Goal: Task Accomplishment & Management: Complete application form

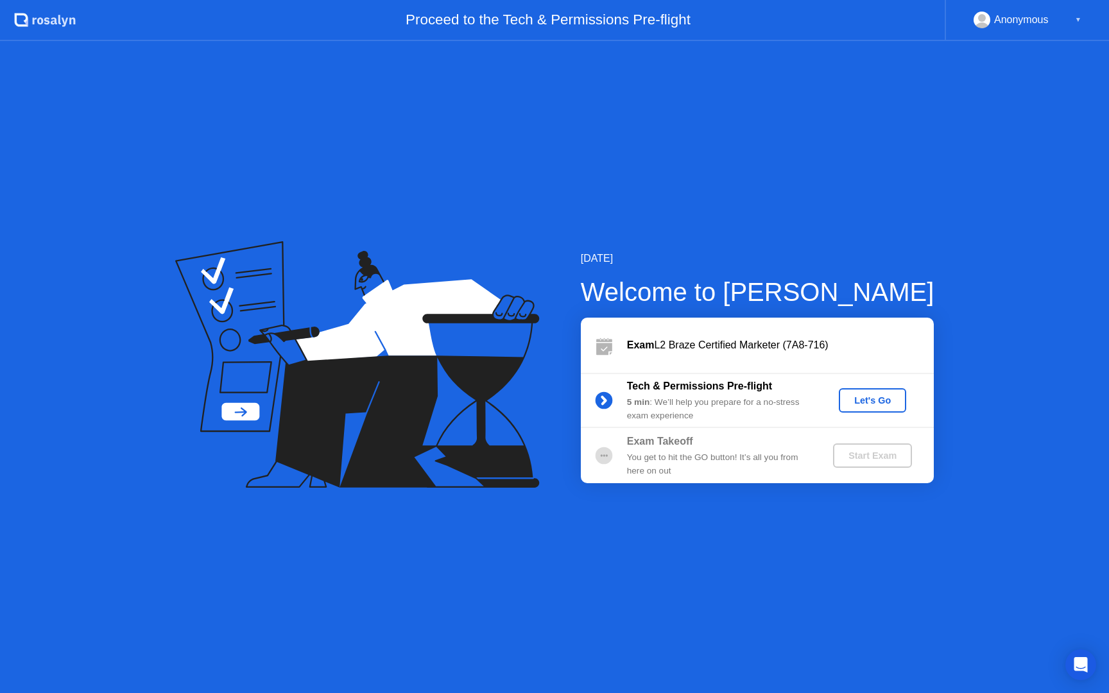
click at [871, 400] on div "Let's Go" at bounding box center [872, 400] width 57 height 10
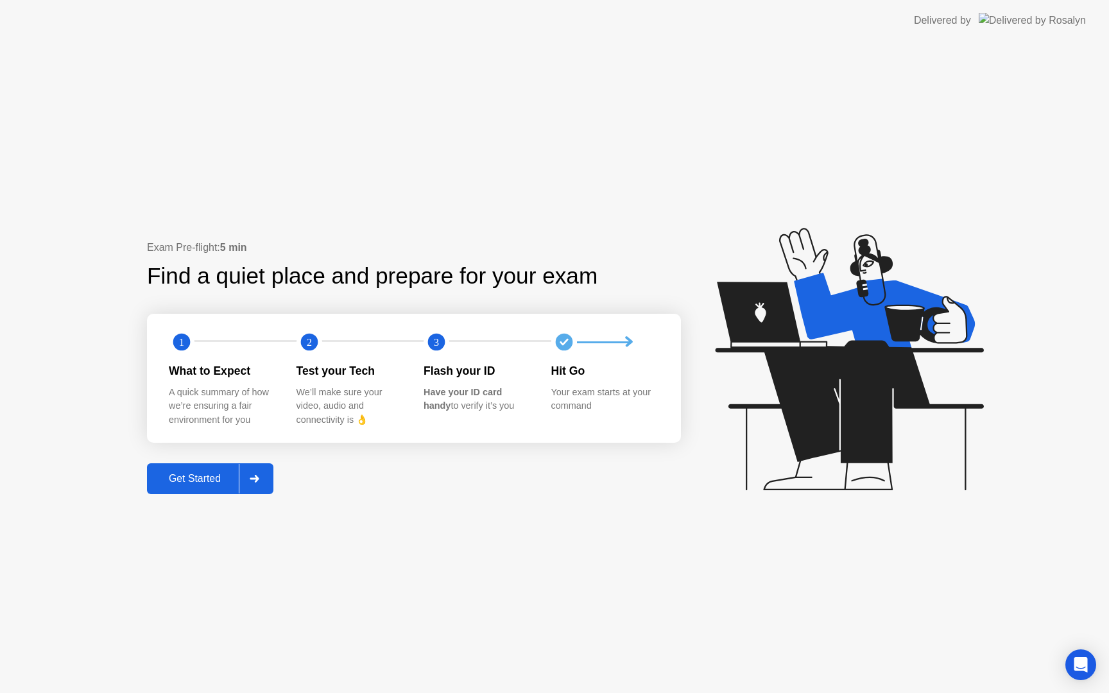
click at [175, 484] on div "Get Started" at bounding box center [195, 479] width 88 height 12
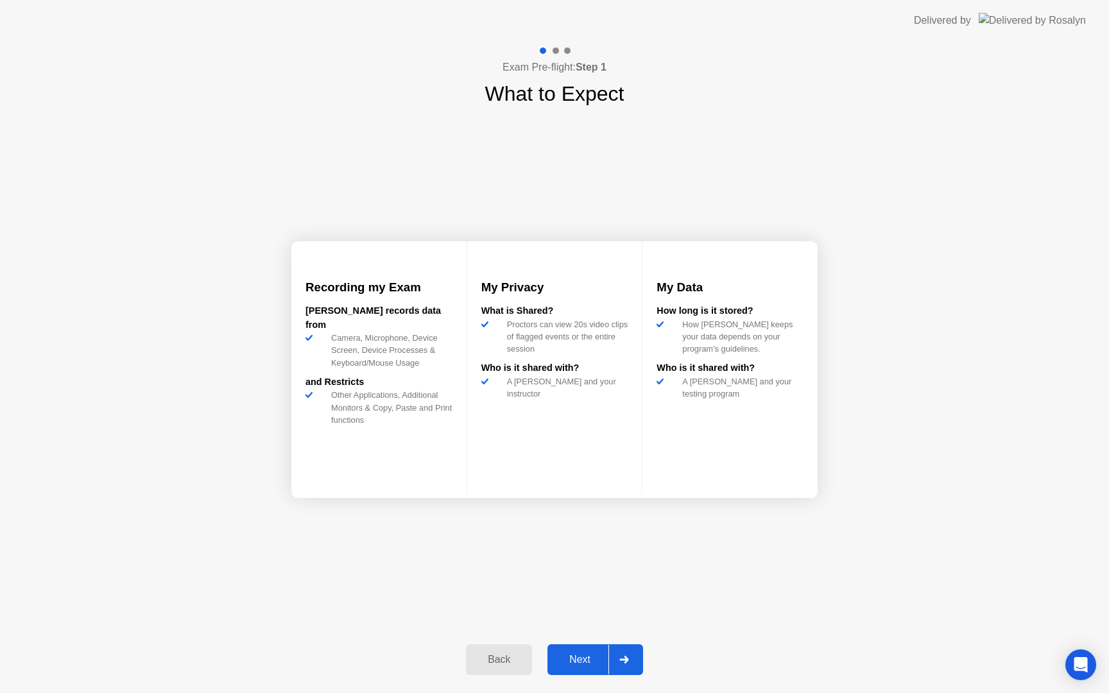
click at [569, 664] on div "Next" at bounding box center [579, 660] width 57 height 12
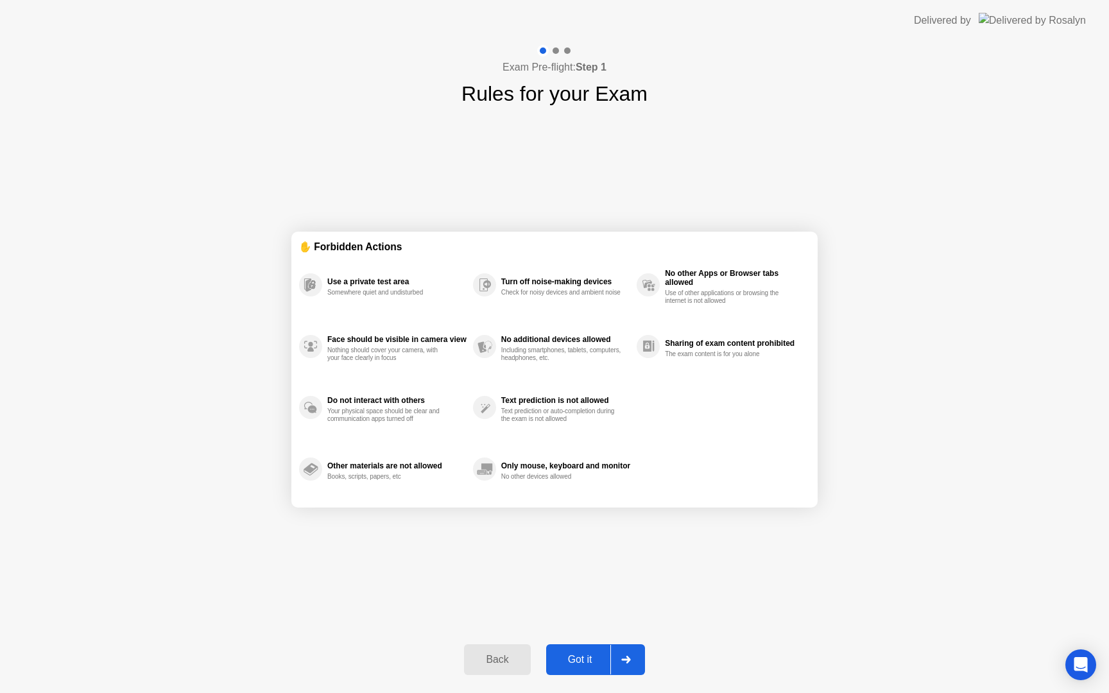
click at [569, 664] on div "Got it" at bounding box center [580, 660] width 60 height 12
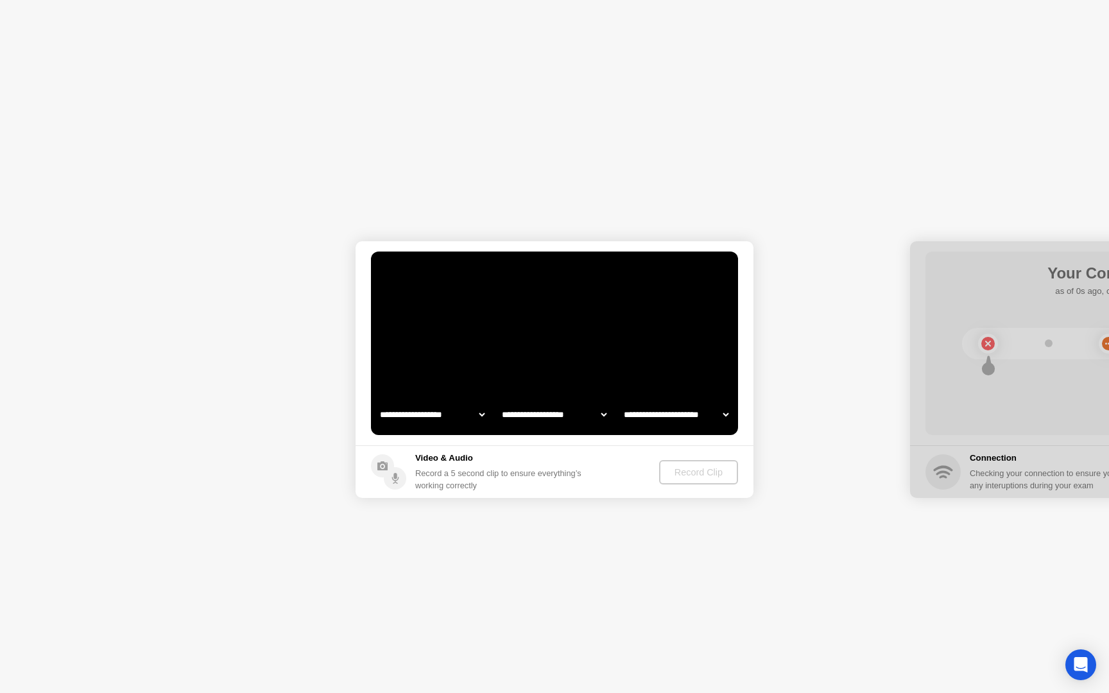
select select "**********"
select select "*******"
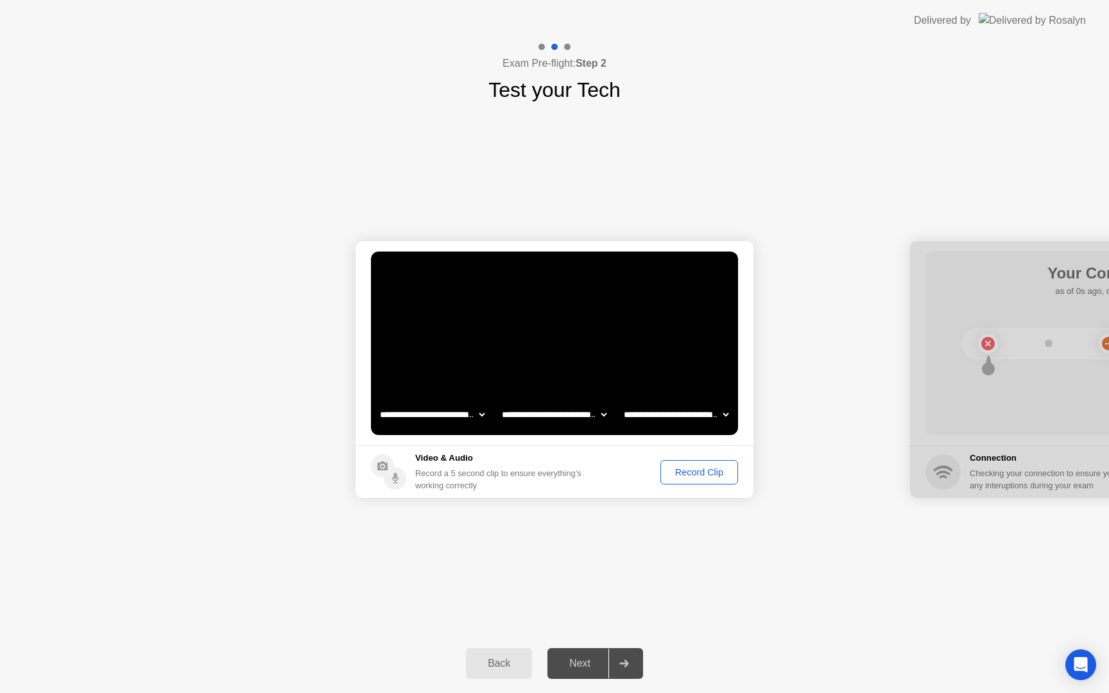
click at [701, 472] on div "Record Clip" at bounding box center [699, 472] width 69 height 10
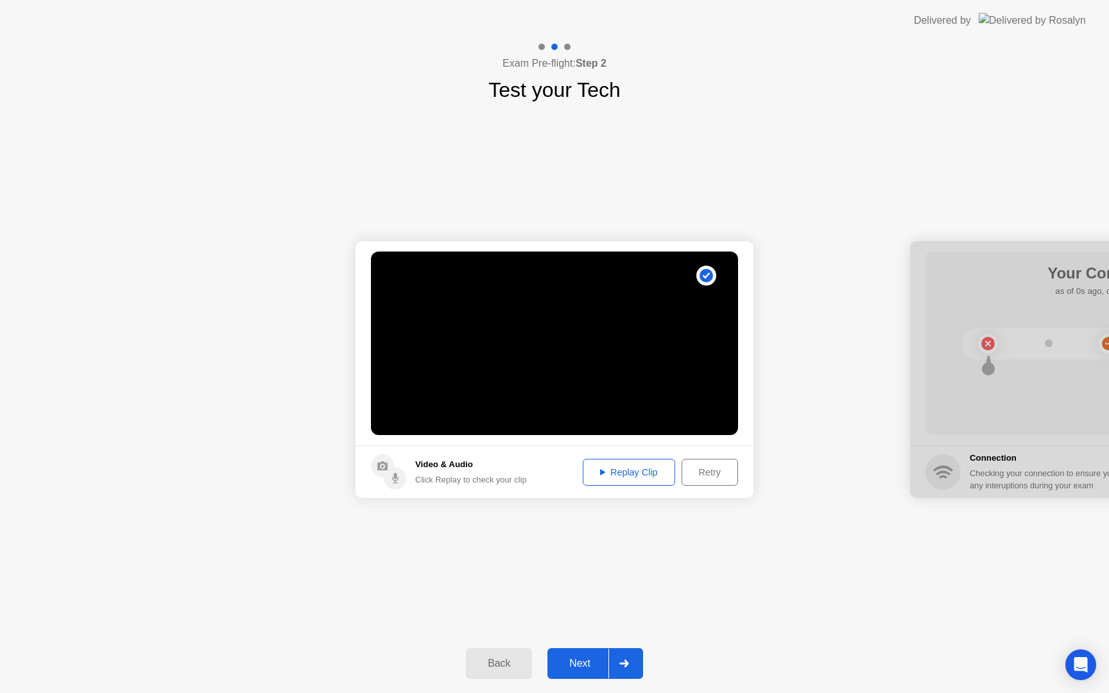
click at [616, 474] on div "Replay Clip" at bounding box center [628, 472] width 83 height 10
click at [574, 668] on div "Next" at bounding box center [579, 664] width 57 height 12
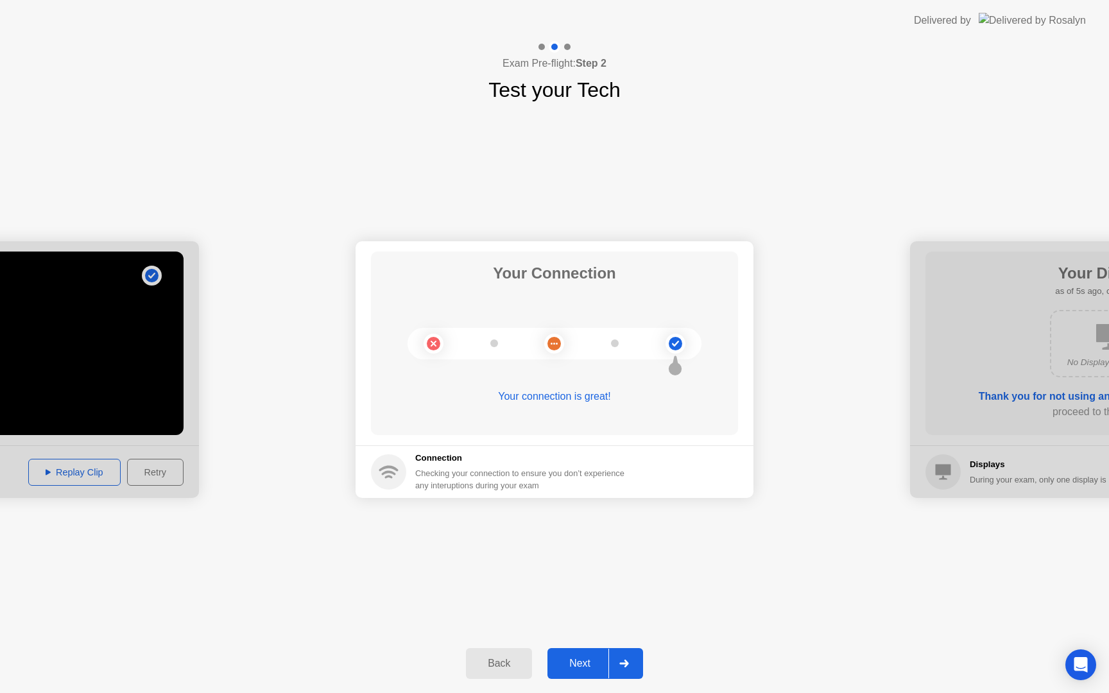
click at [565, 669] on div "Next" at bounding box center [579, 664] width 57 height 12
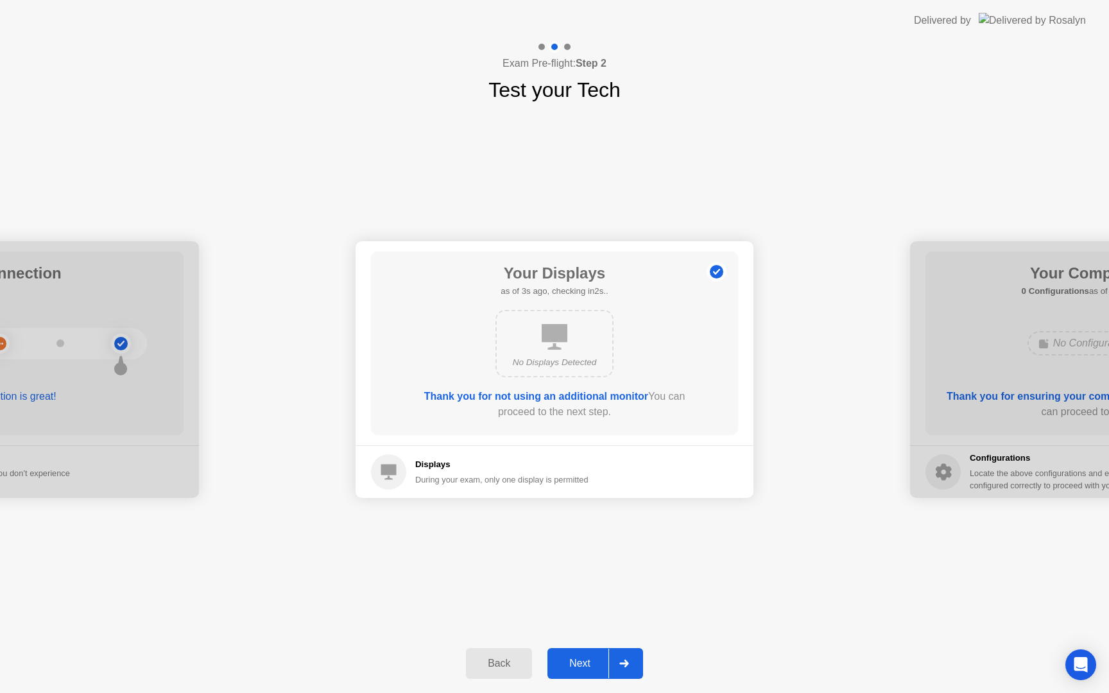
click at [565, 669] on div "Next" at bounding box center [579, 664] width 57 height 12
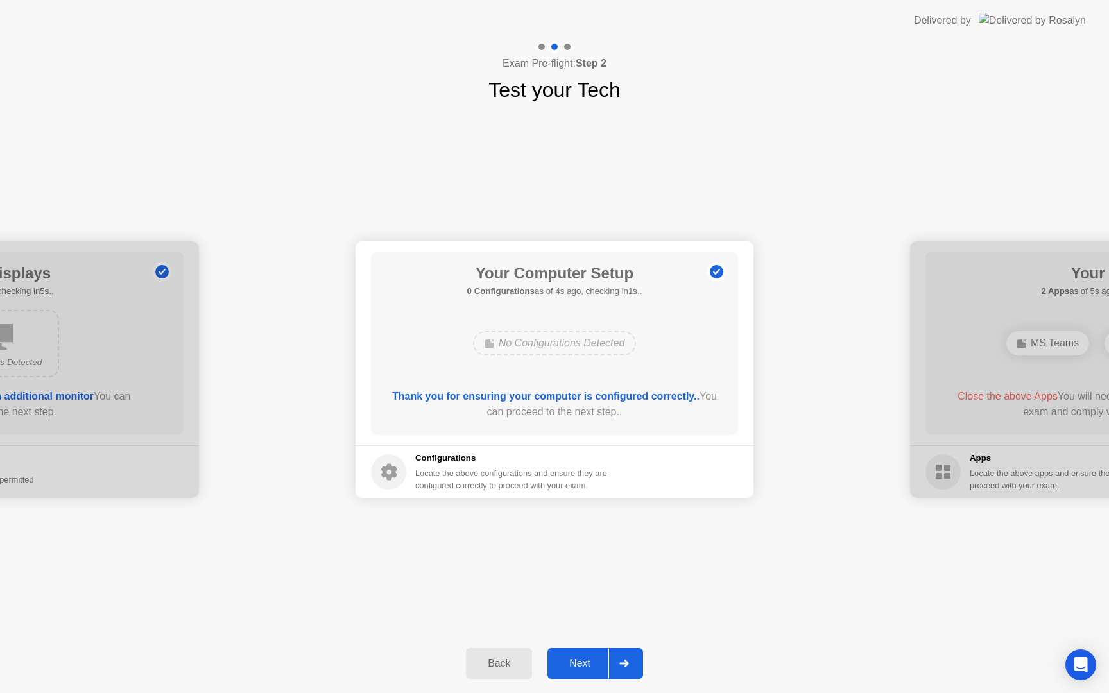
click at [565, 669] on div "Next" at bounding box center [579, 664] width 57 height 12
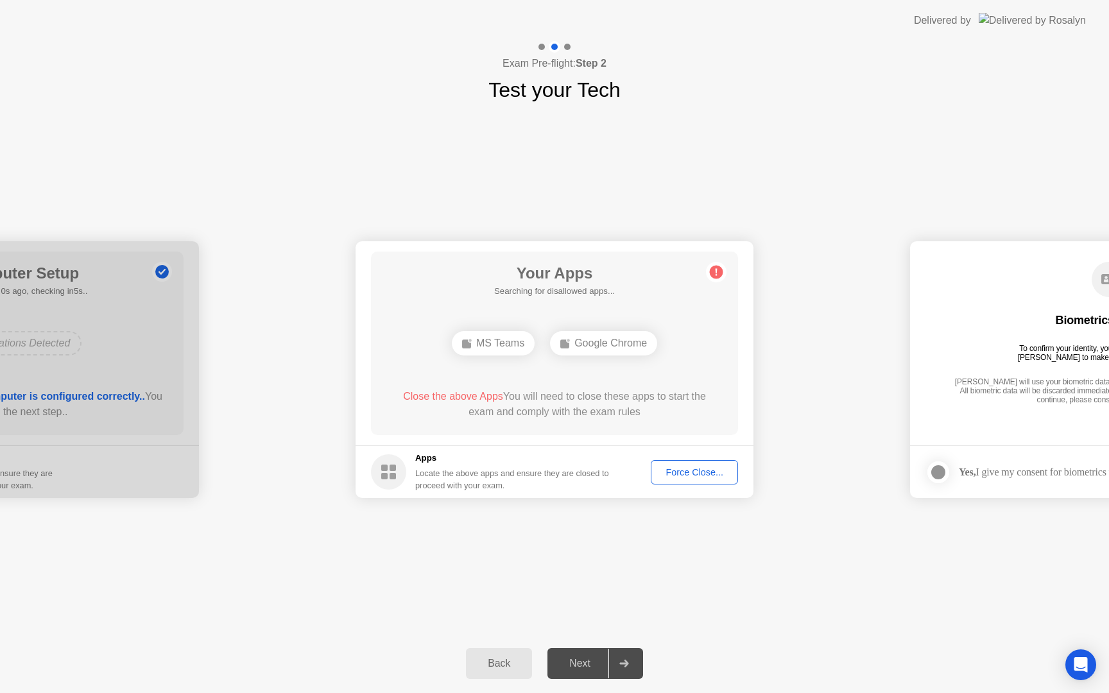
click at [691, 472] on div "Force Close..." at bounding box center [694, 472] width 78 height 10
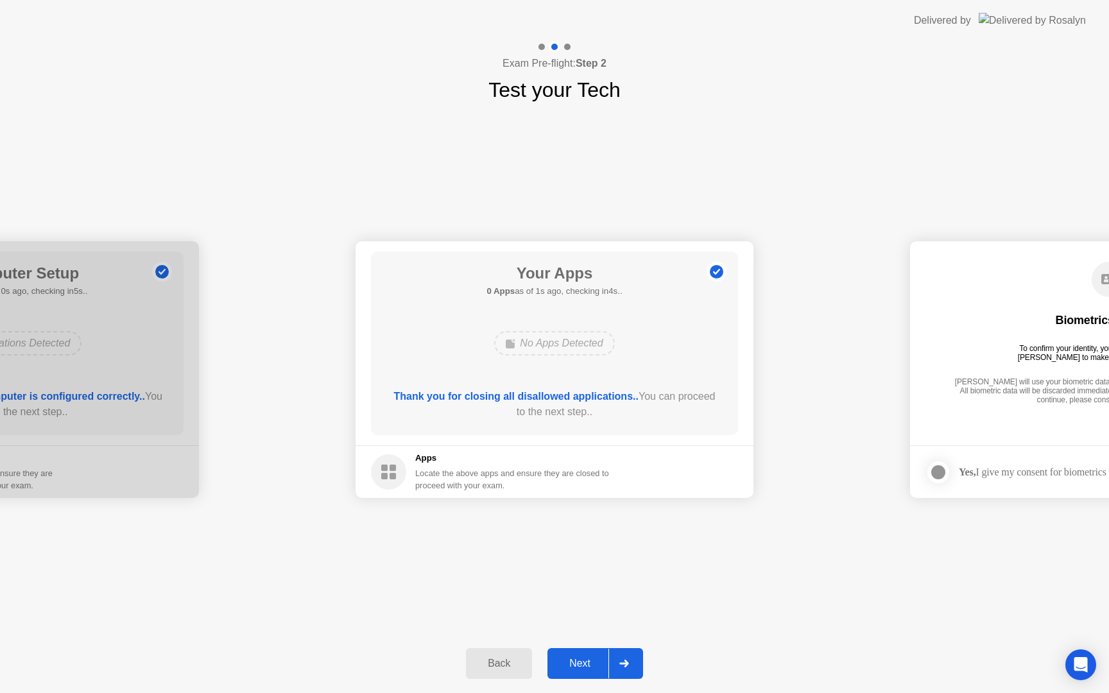
click at [585, 660] on div "Next" at bounding box center [579, 664] width 57 height 12
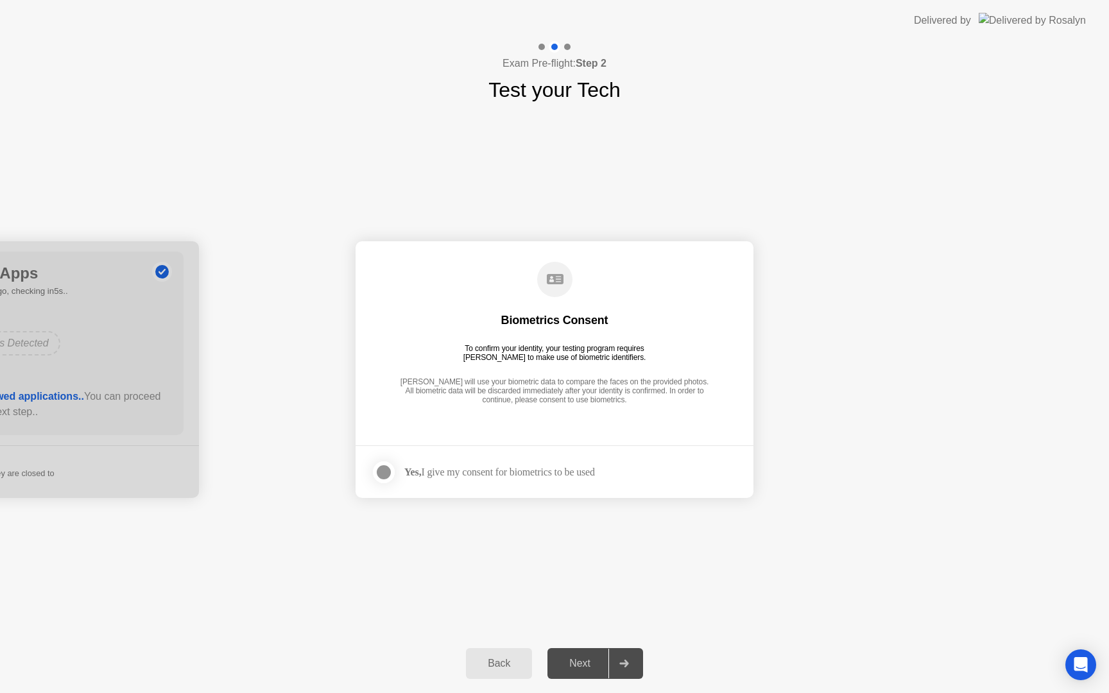
click at [388, 478] on div at bounding box center [383, 472] width 15 height 15
click at [580, 673] on button "Next" at bounding box center [595, 663] width 96 height 31
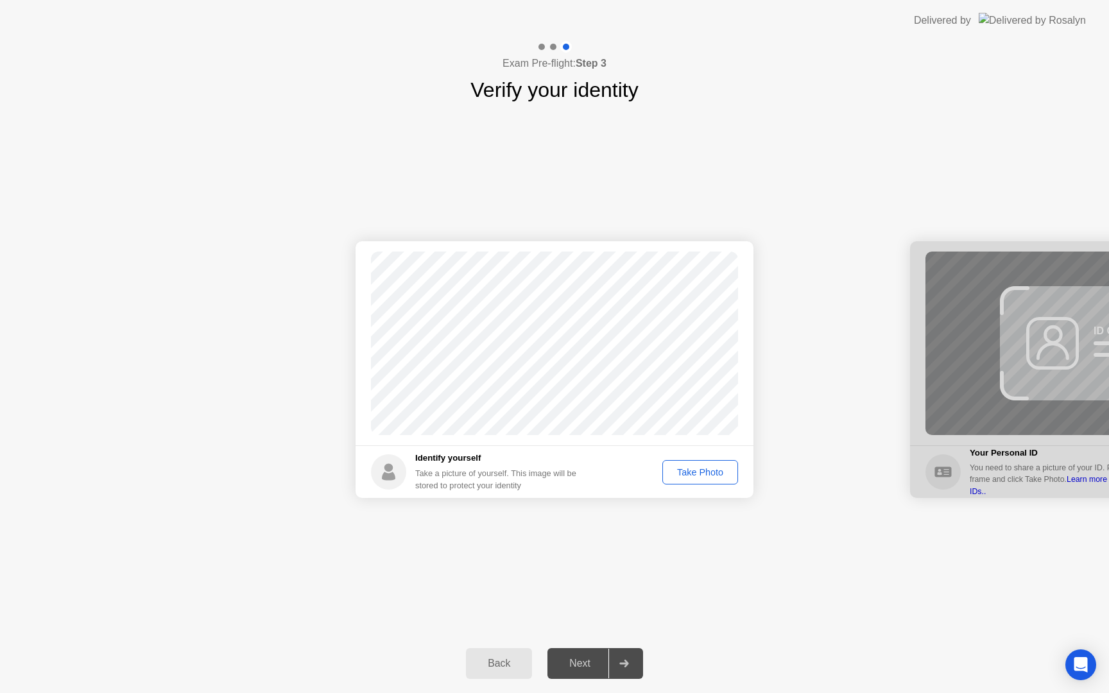
click at [681, 474] on div "Take Photo" at bounding box center [700, 472] width 67 height 10
click at [703, 467] on div "Retake" at bounding box center [708, 472] width 50 height 10
click at [683, 473] on div "Take Photo" at bounding box center [700, 472] width 67 height 10
click at [580, 663] on div "Next" at bounding box center [579, 664] width 57 height 12
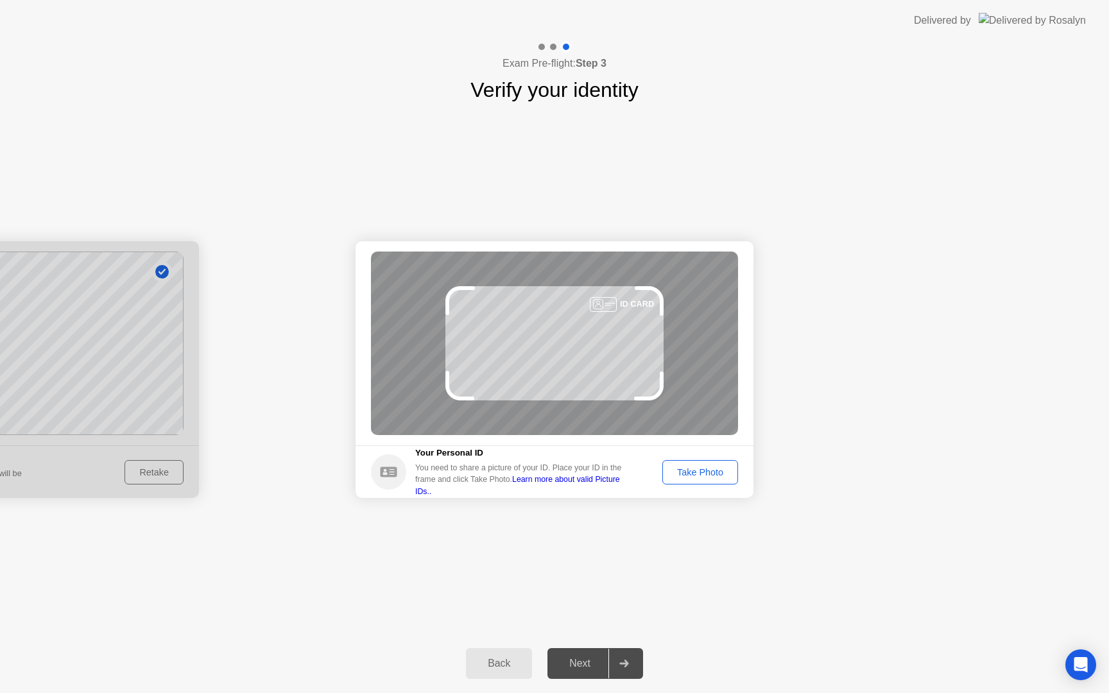
click at [695, 470] on div "Take Photo" at bounding box center [700, 472] width 67 height 10
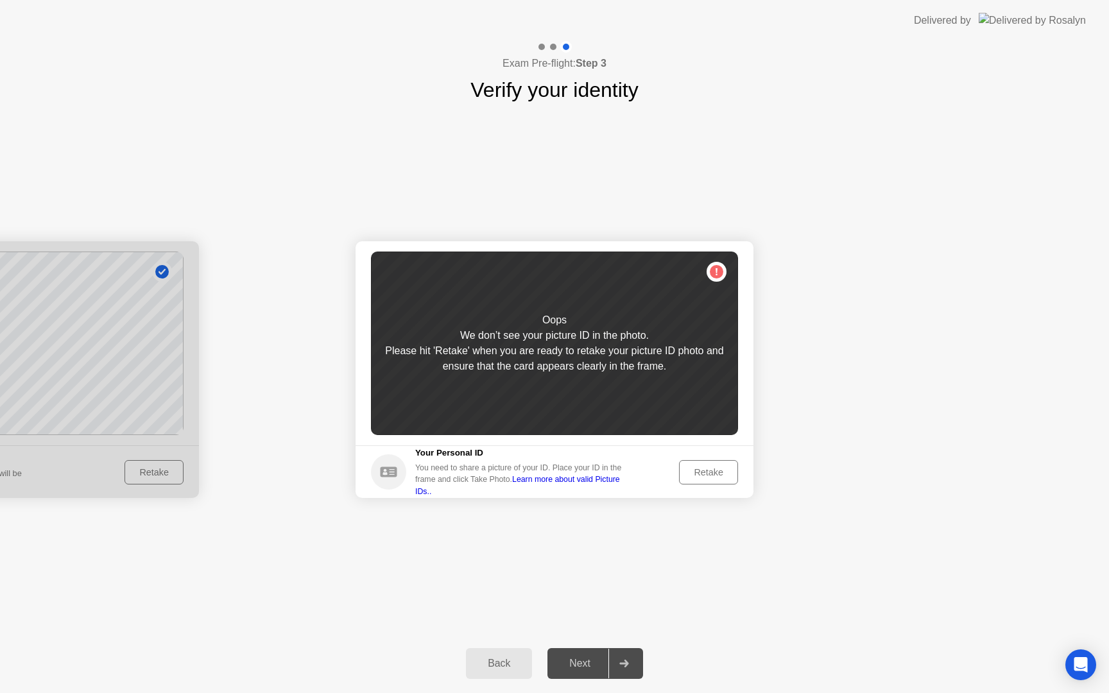
click at [700, 475] on div "Retake" at bounding box center [708, 472] width 50 height 10
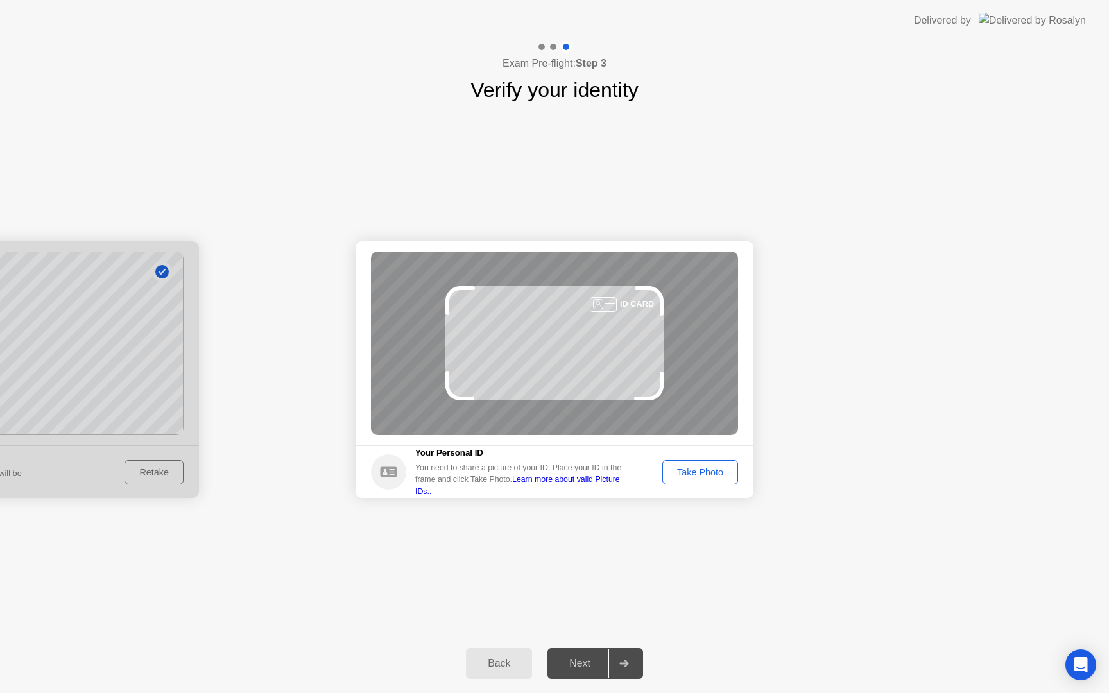
click at [703, 476] on div "Take Photo" at bounding box center [700, 472] width 67 height 10
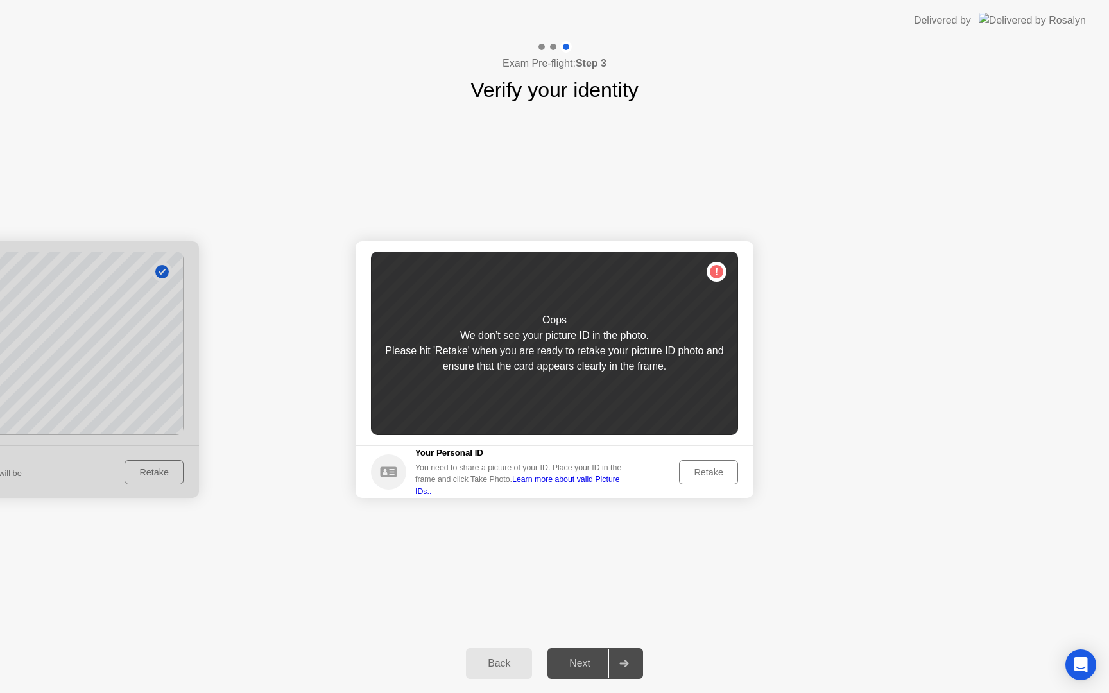
click at [693, 467] on div "Retake" at bounding box center [708, 472] width 50 height 10
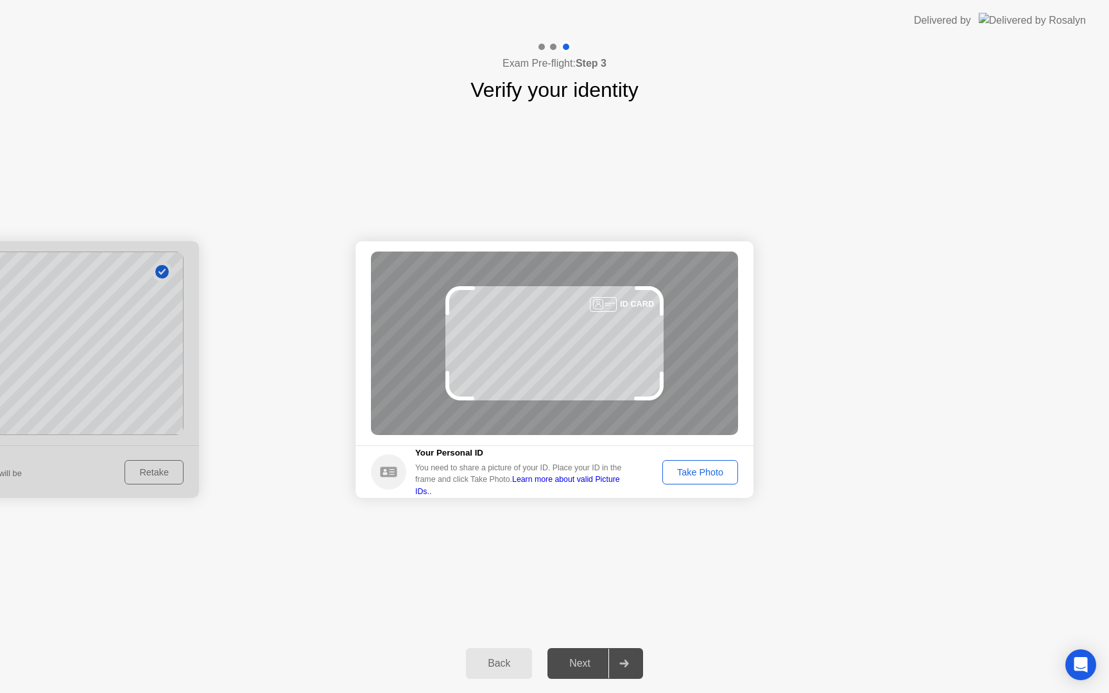
click at [697, 473] on div "Take Photo" at bounding box center [700, 472] width 67 height 10
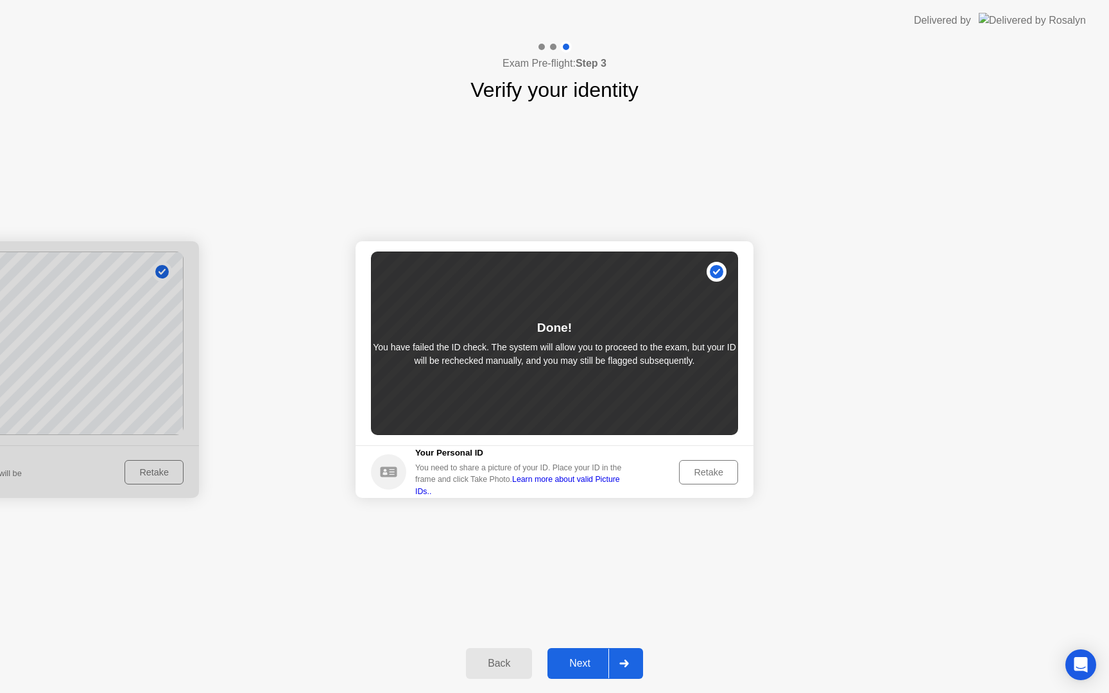
click at [569, 659] on div "Next" at bounding box center [579, 664] width 57 height 12
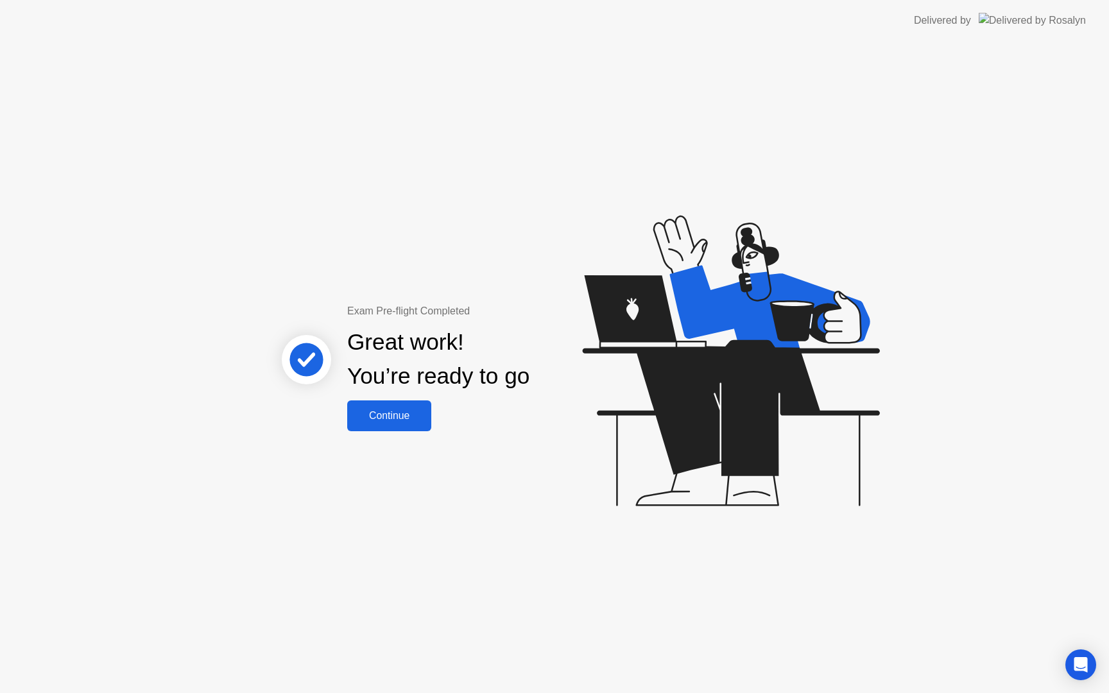
click at [397, 422] on div "Continue" at bounding box center [389, 416] width 76 height 12
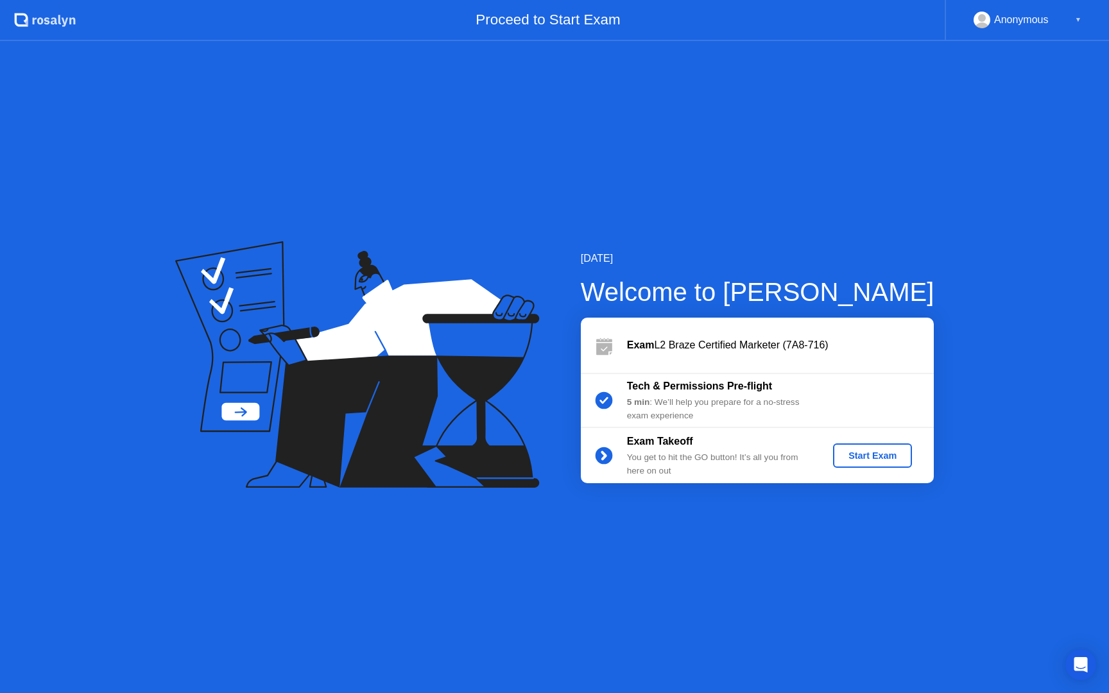
click at [866, 459] on div "Start Exam" at bounding box center [872, 456] width 69 height 10
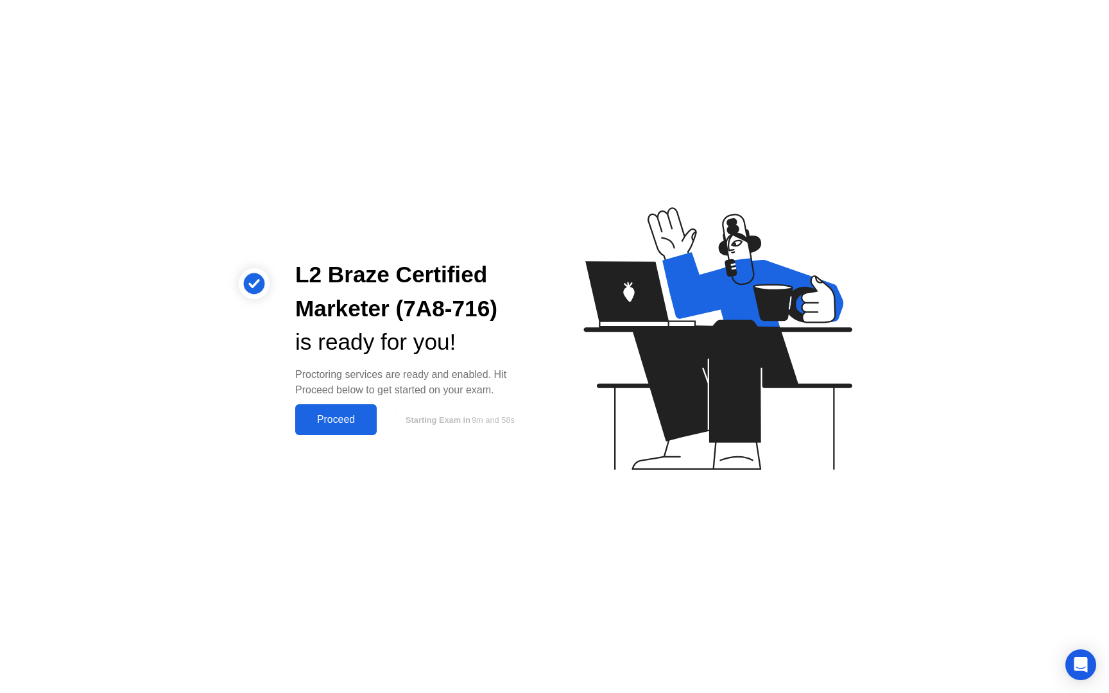
click at [299, 423] on div "Proceed" at bounding box center [336, 420] width 74 height 12
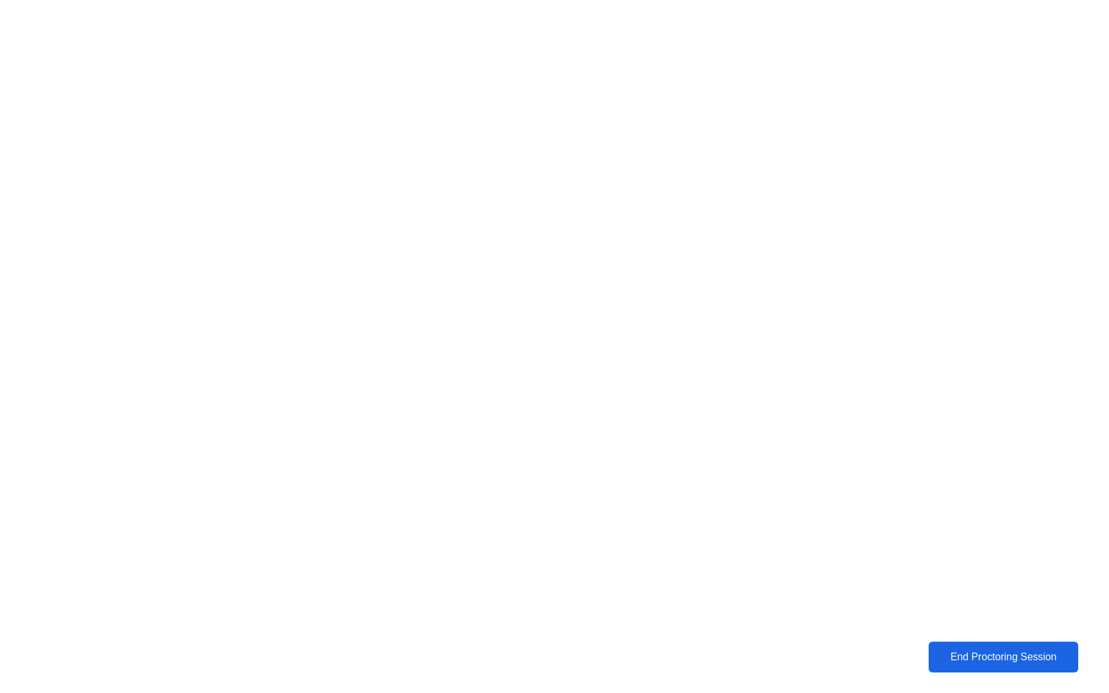
click at [988, 651] on div "End Proctoring Session" at bounding box center [1003, 657] width 142 height 12
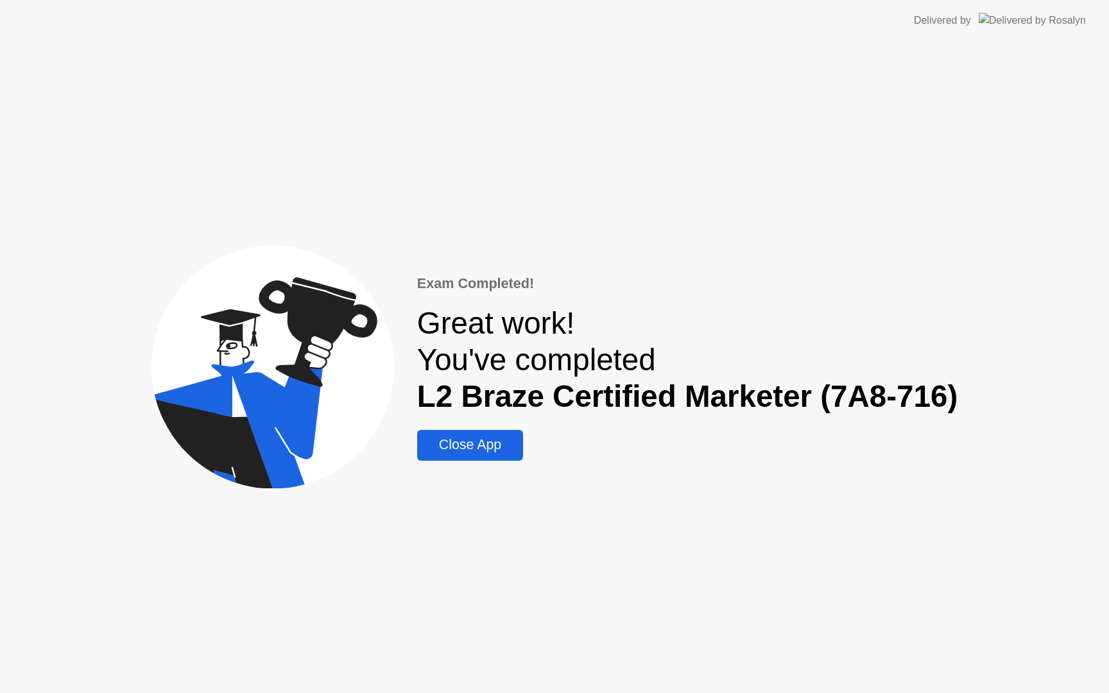
click at [461, 451] on div "Close App" at bounding box center [470, 445] width 98 height 16
